Goal: Information Seeking & Learning: Learn about a topic

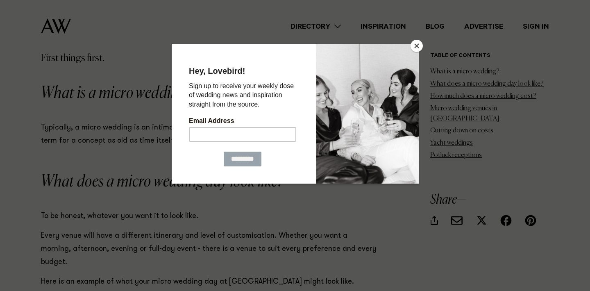
scroll to position [567, 0]
click at [415, 46] on button "Close" at bounding box center [416, 46] width 12 height 12
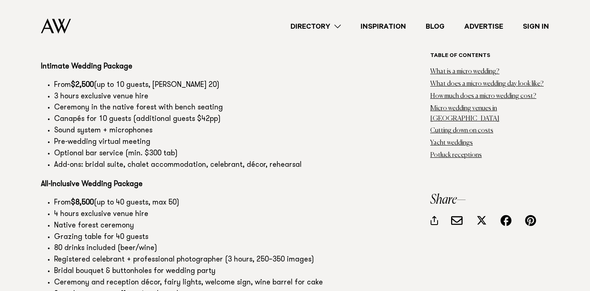
scroll to position [4381, 0]
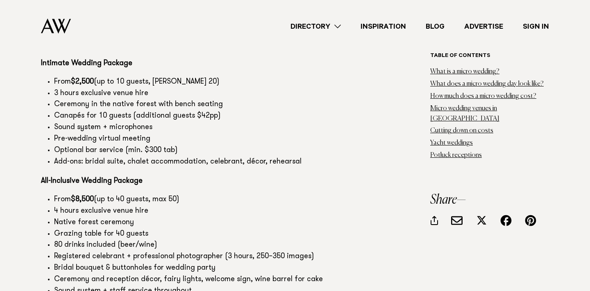
click at [113, 251] on li "Registered celebrant + professional photographer (3 hours, 250–350 images)" at bounding box center [215, 256] width 323 height 11
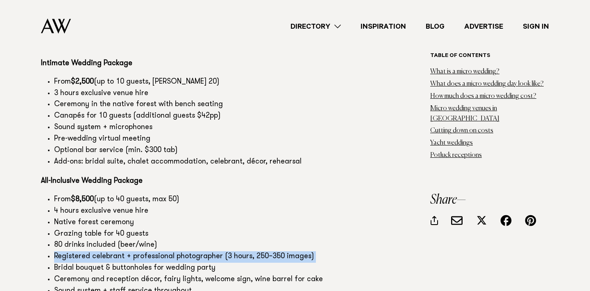
click at [157, 263] on li "Bridal bouquet & buttonholes for wedding party" at bounding box center [215, 268] width 323 height 11
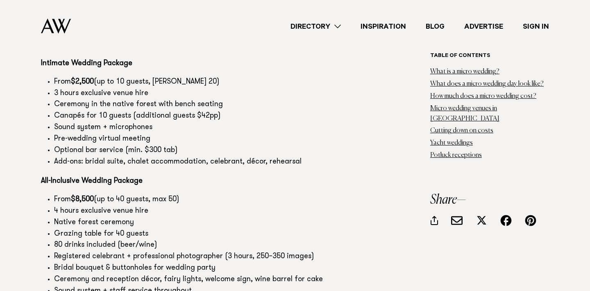
click at [157, 263] on li "Bridal bouquet & buttonholes for wedding party" at bounding box center [215, 268] width 323 height 11
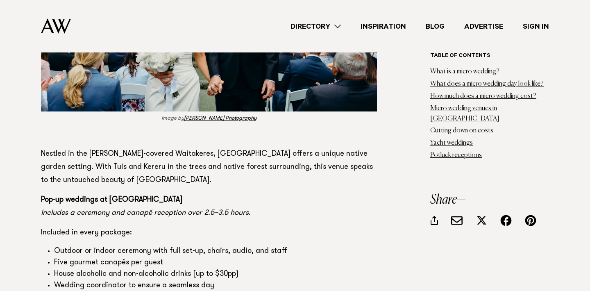
scroll to position [6200, 0]
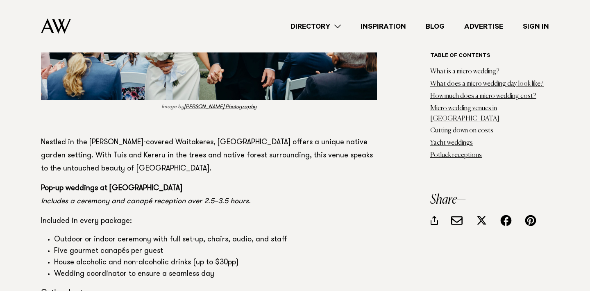
click at [136, 257] on li "House alcoholic and non-alcoholic drinks (up to $30pp)" at bounding box center [215, 262] width 323 height 11
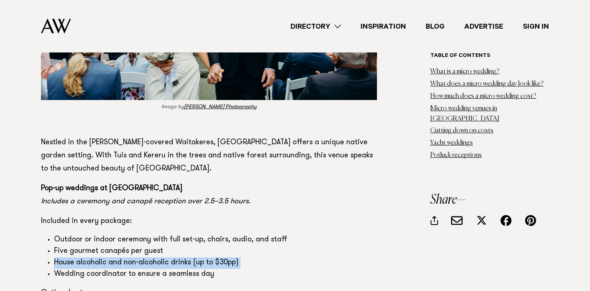
click at [150, 286] on p "Optional extras:" at bounding box center [209, 292] width 336 height 13
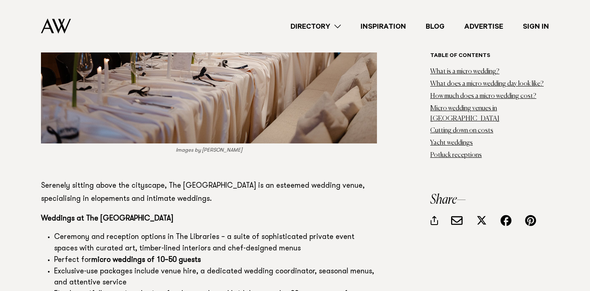
scroll to position [7357, 0]
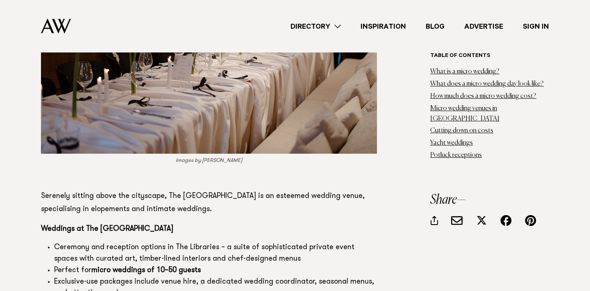
click at [157, 242] on li "Ceremony and reception options in The Libraries – a suite of sophisticated priv…" at bounding box center [215, 253] width 323 height 23
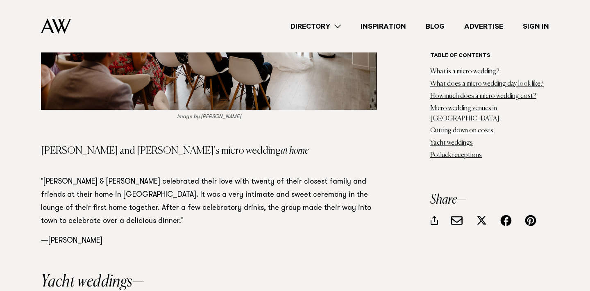
scroll to position [10057, 0]
